Goal: Information Seeking & Learning: Understand process/instructions

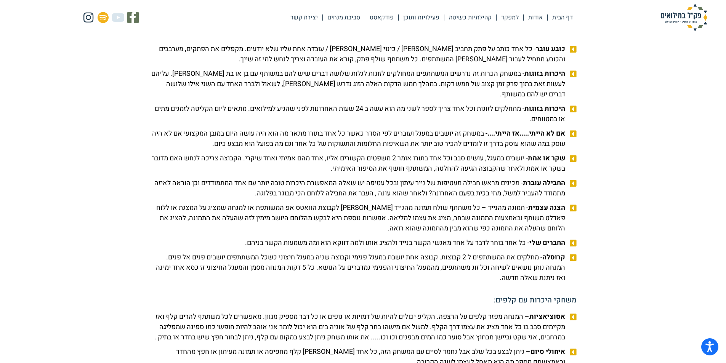
scroll to position [838, 0]
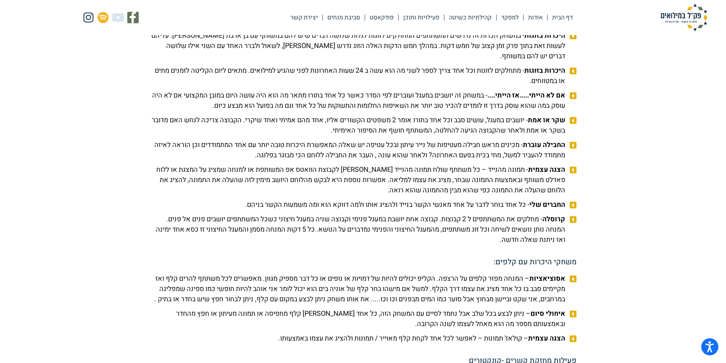
drag, startPoint x: 234, startPoint y: 220, endPoint x: 468, endPoint y: 213, distance: 234.1
click at [468, 212] on li "החברים שלי - כל אחד בוחר לדבר על אחד מאנשי הקשר בנייד ולהציג אותו ולמה דווקא הו…" at bounding box center [363, 206] width 427 height 13
click at [468, 210] on span "החברים שלי - כל אחד בוחר לדבר על אחד מאנשי הקשר בנייד ולהציג אותו ולמה דווקא הו…" at bounding box center [406, 205] width 322 height 10
drag, startPoint x: 375, startPoint y: 199, endPoint x: 328, endPoint y: 194, distance: 47.9
click at [359, 195] on span "הצגה עצמית - תמונה מהנייד – כל משתתף שולח תמונה מהנייד [PERSON_NAME] לקבוצת הוו…" at bounding box center [358, 180] width 417 height 31
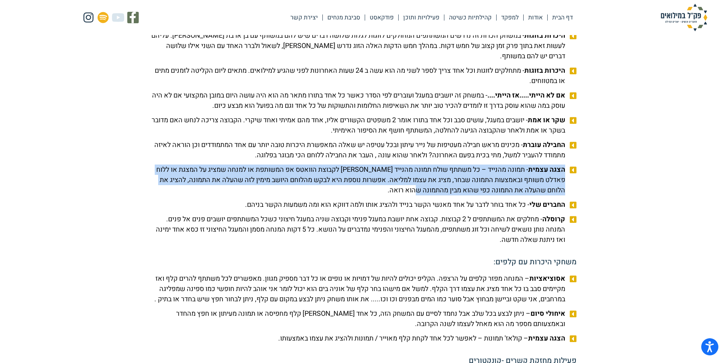
drag, startPoint x: 405, startPoint y: 200, endPoint x: 564, endPoint y: 183, distance: 159.1
click at [564, 183] on span "הצגה עצמית - תמונה מהנייד – כל משתתף שולח תמונה מהנייד [PERSON_NAME] לקבוצת הוו…" at bounding box center [358, 180] width 417 height 31
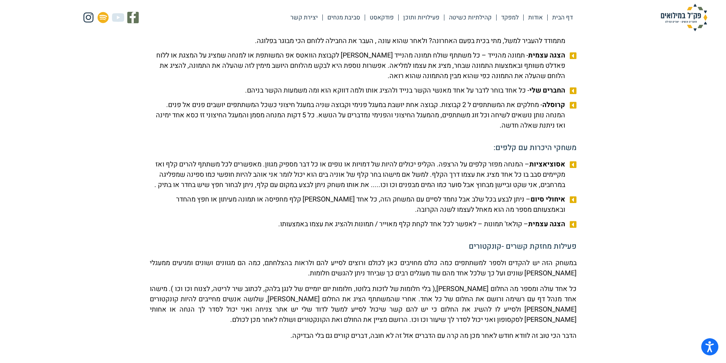
click at [546, 125] on span "קרוסלה - מחלקים את המשתתפים ל 2 קבוצות. קבוצה אחת יושבת במעגל פנימי וקבוצה שניה…" at bounding box center [358, 115] width 417 height 31
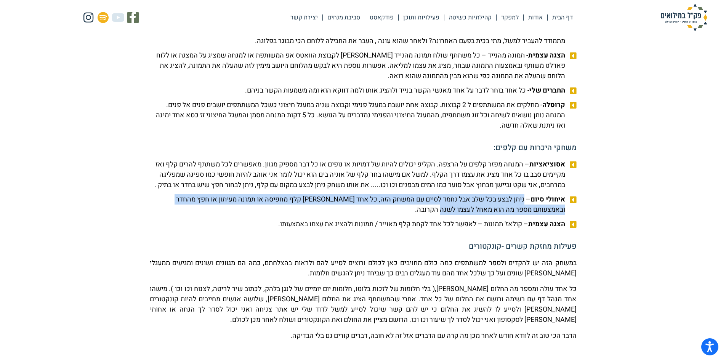
drag, startPoint x: 461, startPoint y: 230, endPoint x: 525, endPoint y: 223, distance: 63.6
click at [525, 215] on span "איחולי סיום – ניתן לבצע בכל שלב אבל נחמד לסיים עם המשחק הזה, כל אחד [PERSON_NAM…" at bounding box center [358, 204] width 417 height 21
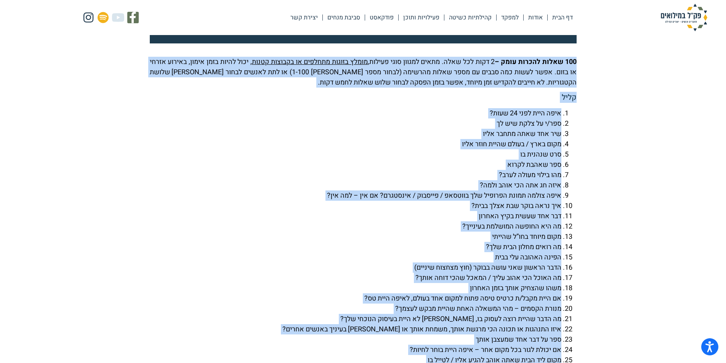
scroll to position [1677, 0]
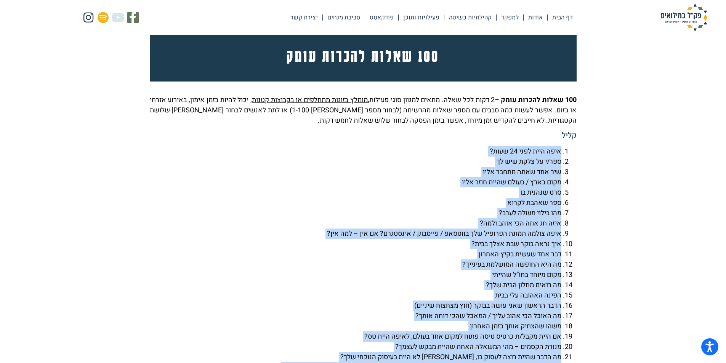
drag, startPoint x: 338, startPoint y: 159, endPoint x: 570, endPoint y: 175, distance: 231.8
click at [570, 175] on ol "איפה היית לפני 24 שעות? ספר/י על צלקת שיש לך שיר אחד שאתה מתחבר אליו מקום בארץ …" at bounding box center [363, 316] width 427 height 340
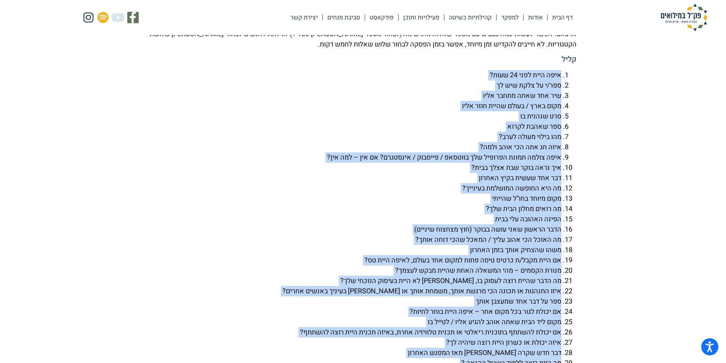
scroll to position [1867, 0]
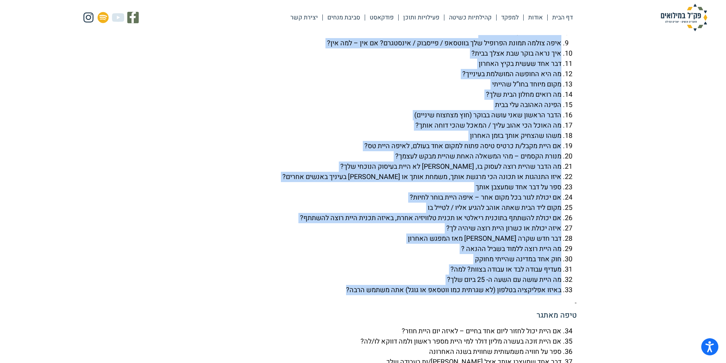
copy ol "lore ipsu dolo 76 sita? con/a el sedd eiu te inc utl etdo magna aliq enim admi …"
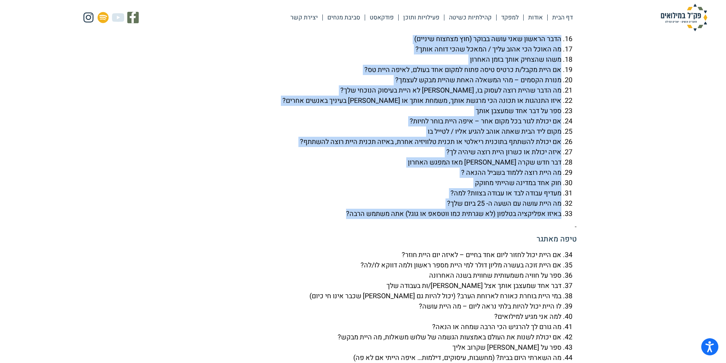
scroll to position [2058, 0]
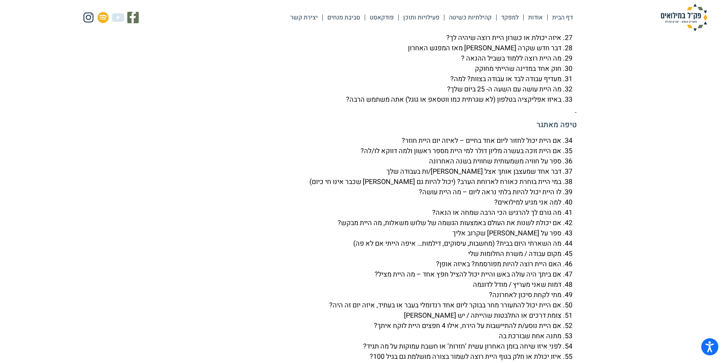
click at [458, 167] on li "ספר על חוויה משמעותית שחווית בשנה האחרונה" at bounding box center [356, 161] width 412 height 10
drag, startPoint x: 386, startPoint y: 160, endPoint x: 561, endPoint y: 162, distance: 174.2
click at [561, 146] on li "אם היית יכול לחזור ליום אחד בחיים – לאיזה יום היית חוזר?" at bounding box center [356, 141] width 412 height 10
click at [432, 146] on li "אם היית יכול לחזור ליום אחד בחיים – לאיזה יום היית חוזר?" at bounding box center [356, 141] width 412 height 10
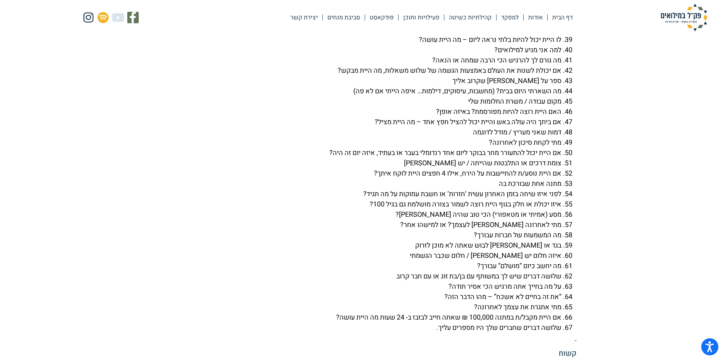
scroll to position [2248, 0]
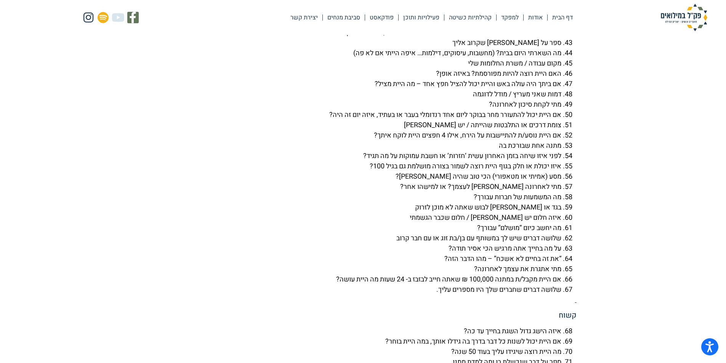
drag, startPoint x: 445, startPoint y: 268, endPoint x: 566, endPoint y: 279, distance: 121.0
click at [566, 278] on ol "אם היית יכול לחזור ליום אחד בחיים – לאיזה יום היית חוזר? אם היית זוכה בעשרה מלי…" at bounding box center [363, 120] width 427 height 350
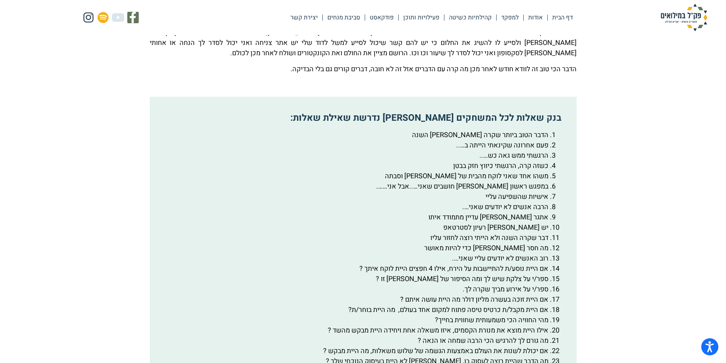
scroll to position [953, 0]
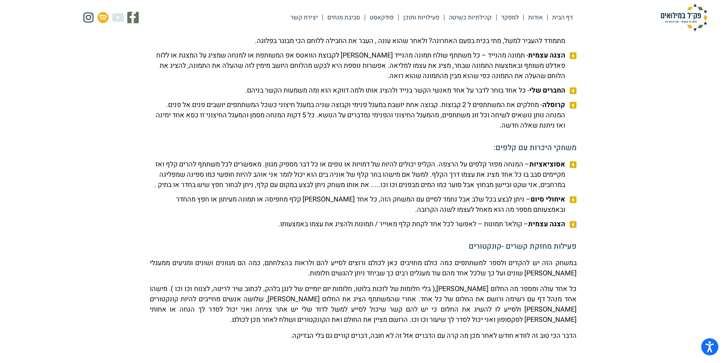
drag, startPoint x: 452, startPoint y: 136, endPoint x: 566, endPoint y: 116, distance: 115.3
click at [566, 116] on span "קרוסלה - מחלקים את המשתתפים ל 2 קבוצות. קבוצה אחת יושבת במעגל פנימי וקבוצה שניה…" at bounding box center [358, 115] width 417 height 31
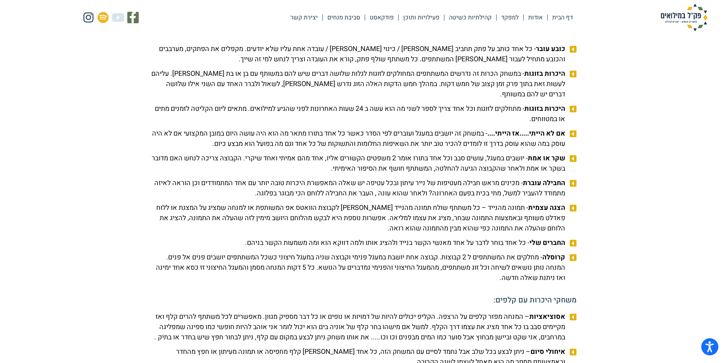
scroll to position [838, 0]
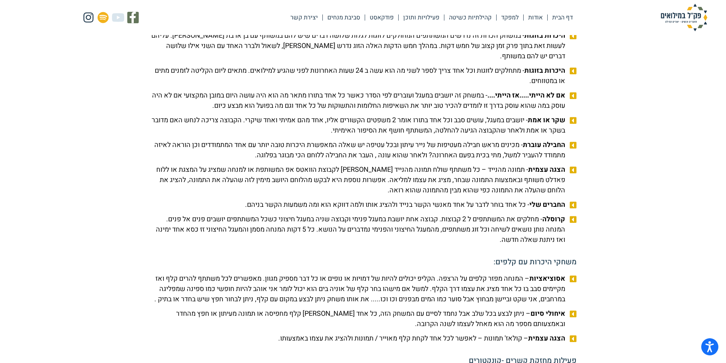
click at [549, 245] on span "קרוסלה - מחלקים את המשתתפים ל 2 קבוצות. קבוצה אחת יושבת במעגל פנימי וקבוצה שניה…" at bounding box center [358, 229] width 417 height 31
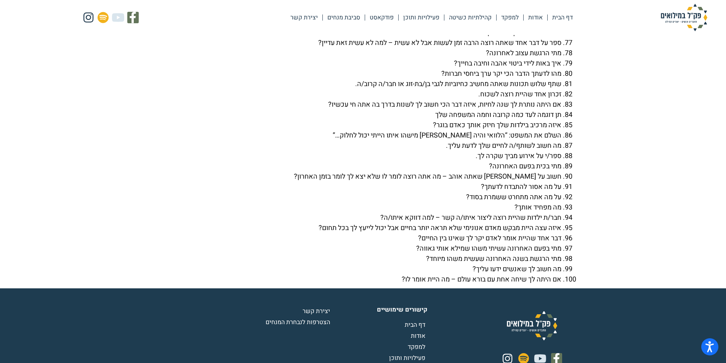
scroll to position [2706, 0]
